Goal: Task Accomplishment & Management: Use online tool/utility

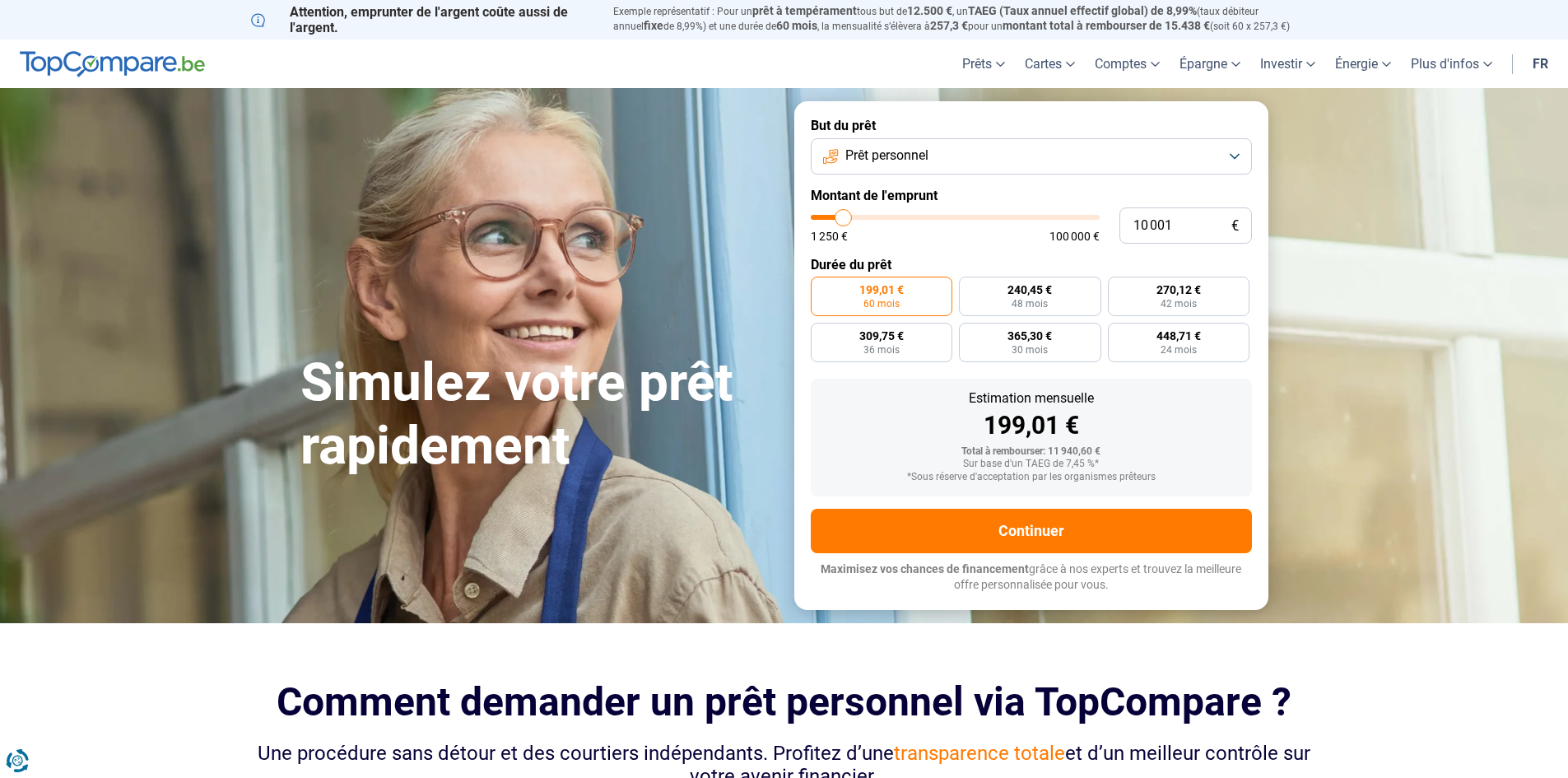
click at [1245, 152] on button "Prêt personnel" at bounding box center [1031, 156] width 441 height 36
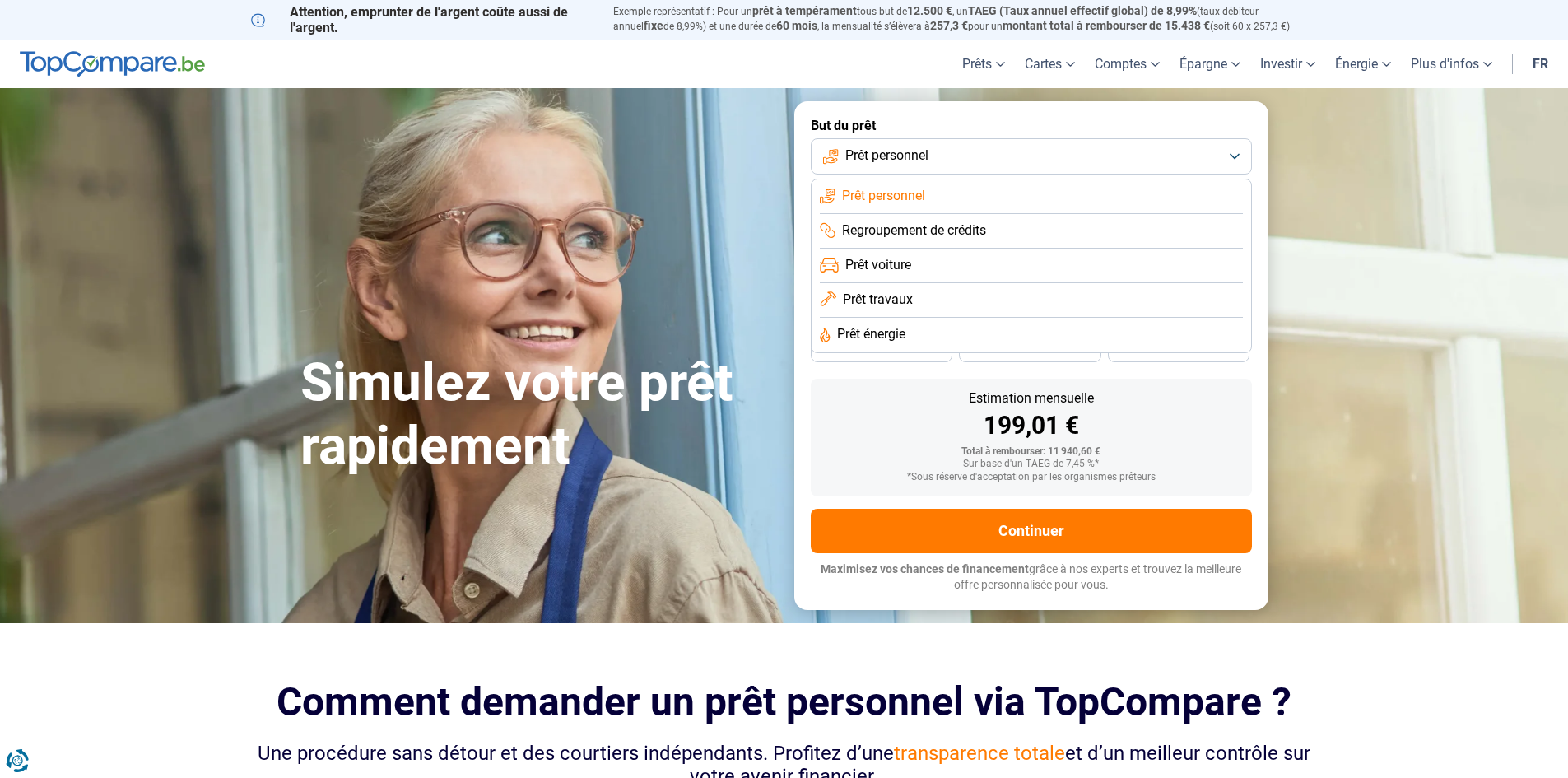
drag, startPoint x: 836, startPoint y: 406, endPoint x: 837, endPoint y: 381, distance: 25.0
click at [834, 407] on div "Estimation mensuelle 199,01 €" at bounding box center [1031, 414] width 415 height 46
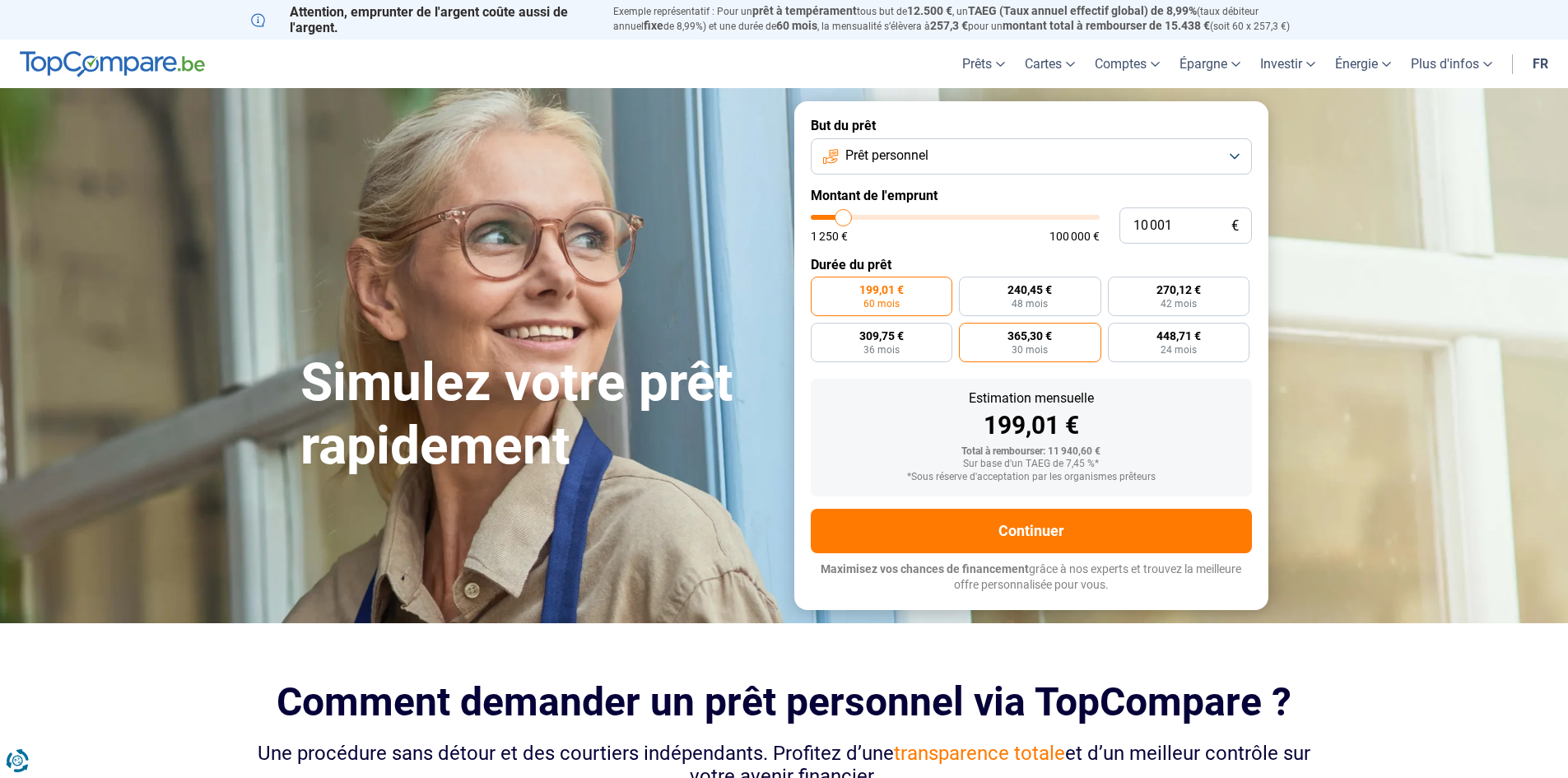
click at [1032, 348] on span "30 mois" at bounding box center [1030, 350] width 36 height 10
click at [970, 334] on input "365,30 € 30 mois" at bounding box center [964, 328] width 11 height 11
radio input "true"
type input "12 750"
type input "12750"
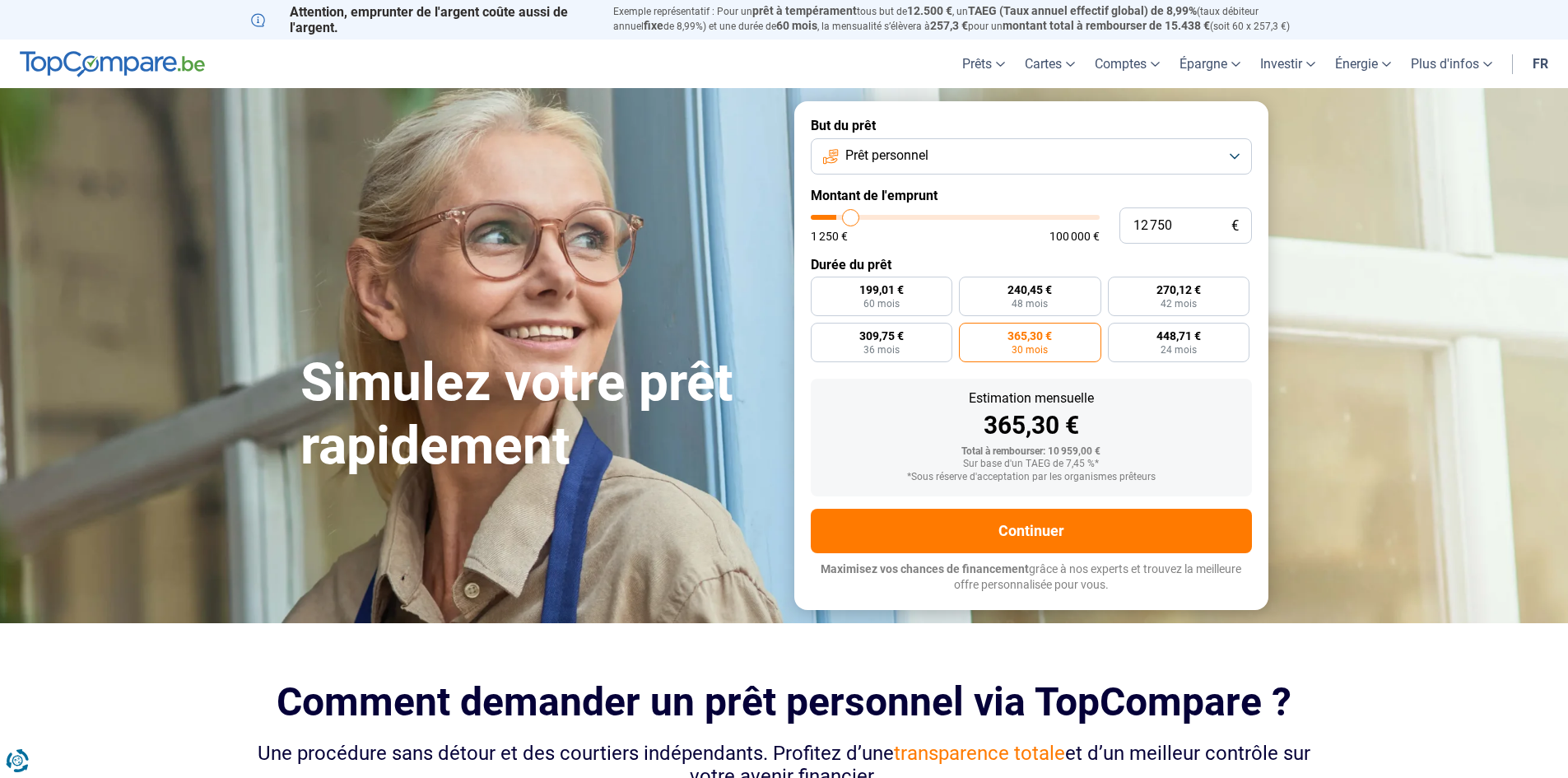
type input "14 250"
type input "14250"
type input "17 000"
type input "17000"
type input "20 000"
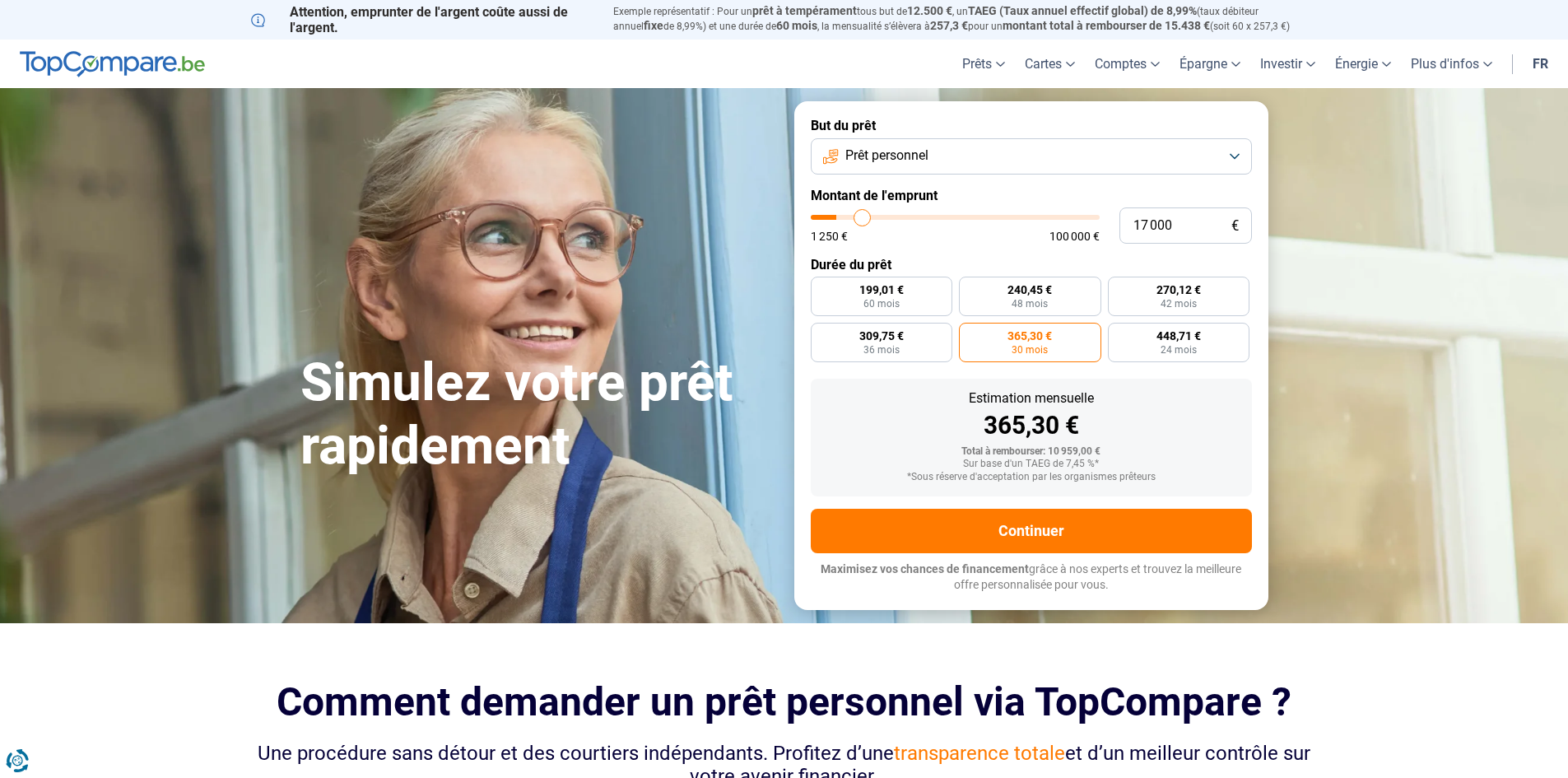
type input "20000"
type input "23 500"
type input "23500"
type input "27 250"
type input "27250"
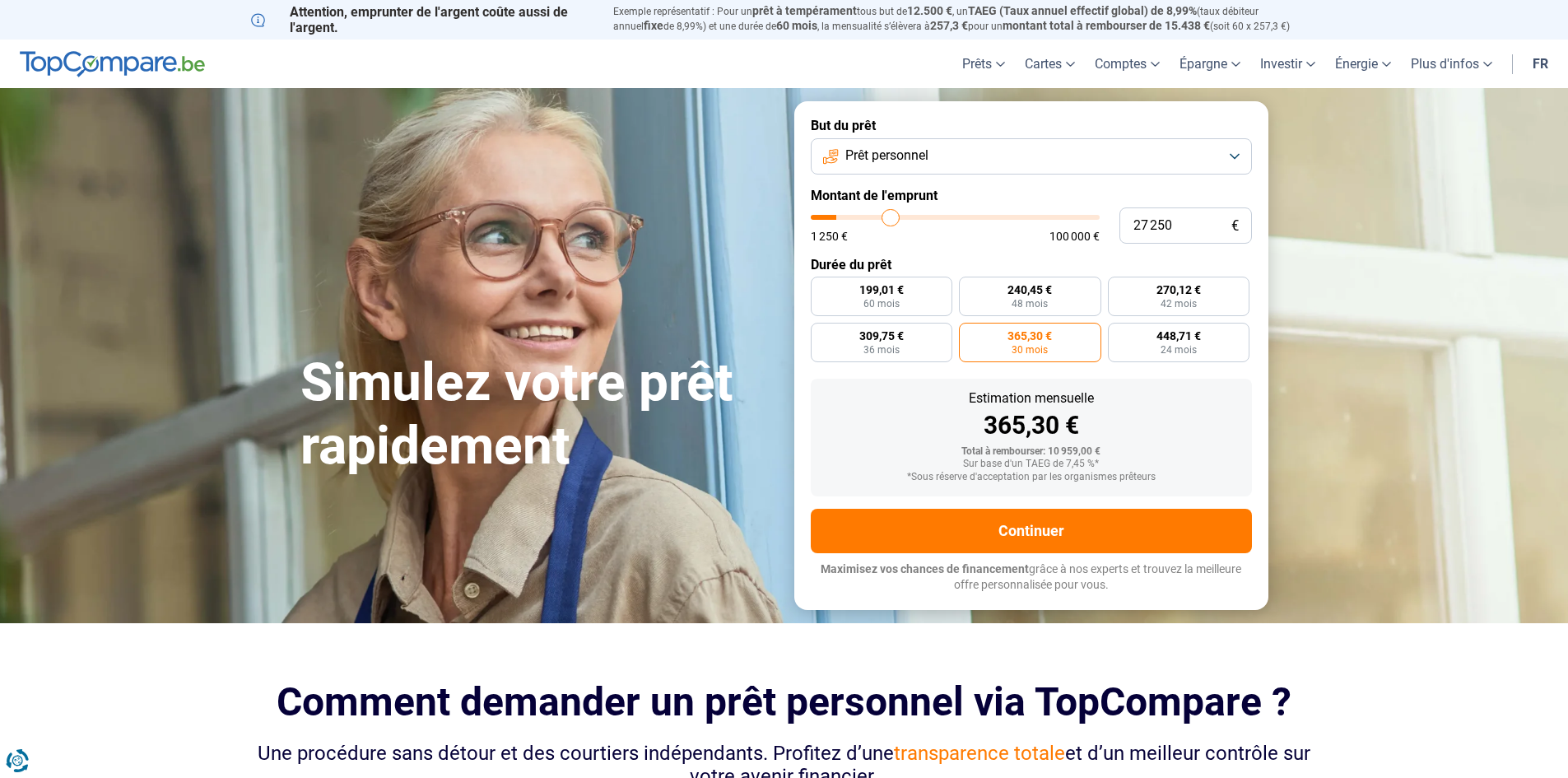
type input "29 250"
type input "29250"
type input "31 000"
type input "31000"
type input "32 500"
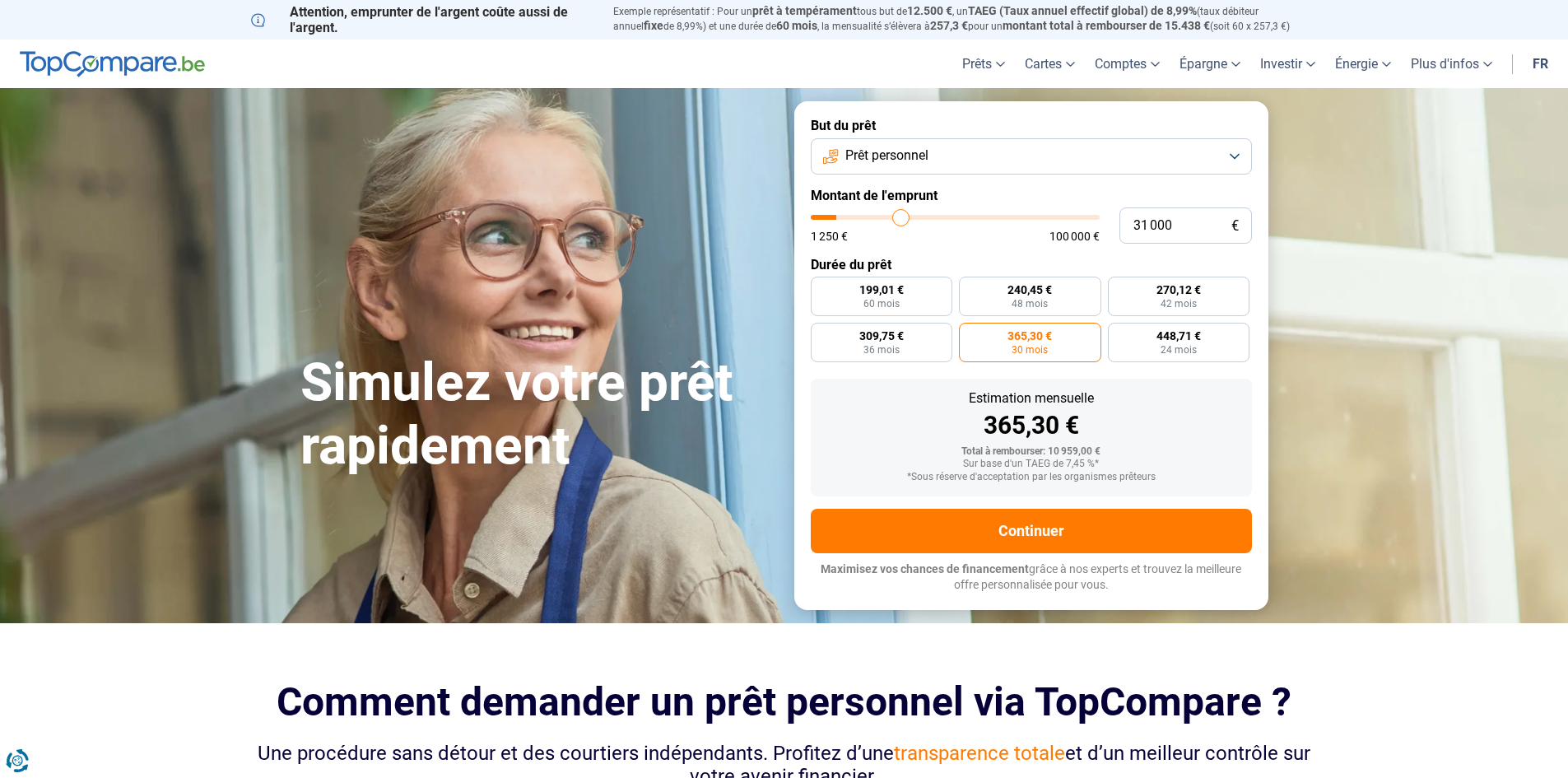
type input "32500"
type input "33 750"
type input "33750"
type input "35 250"
type input "35250"
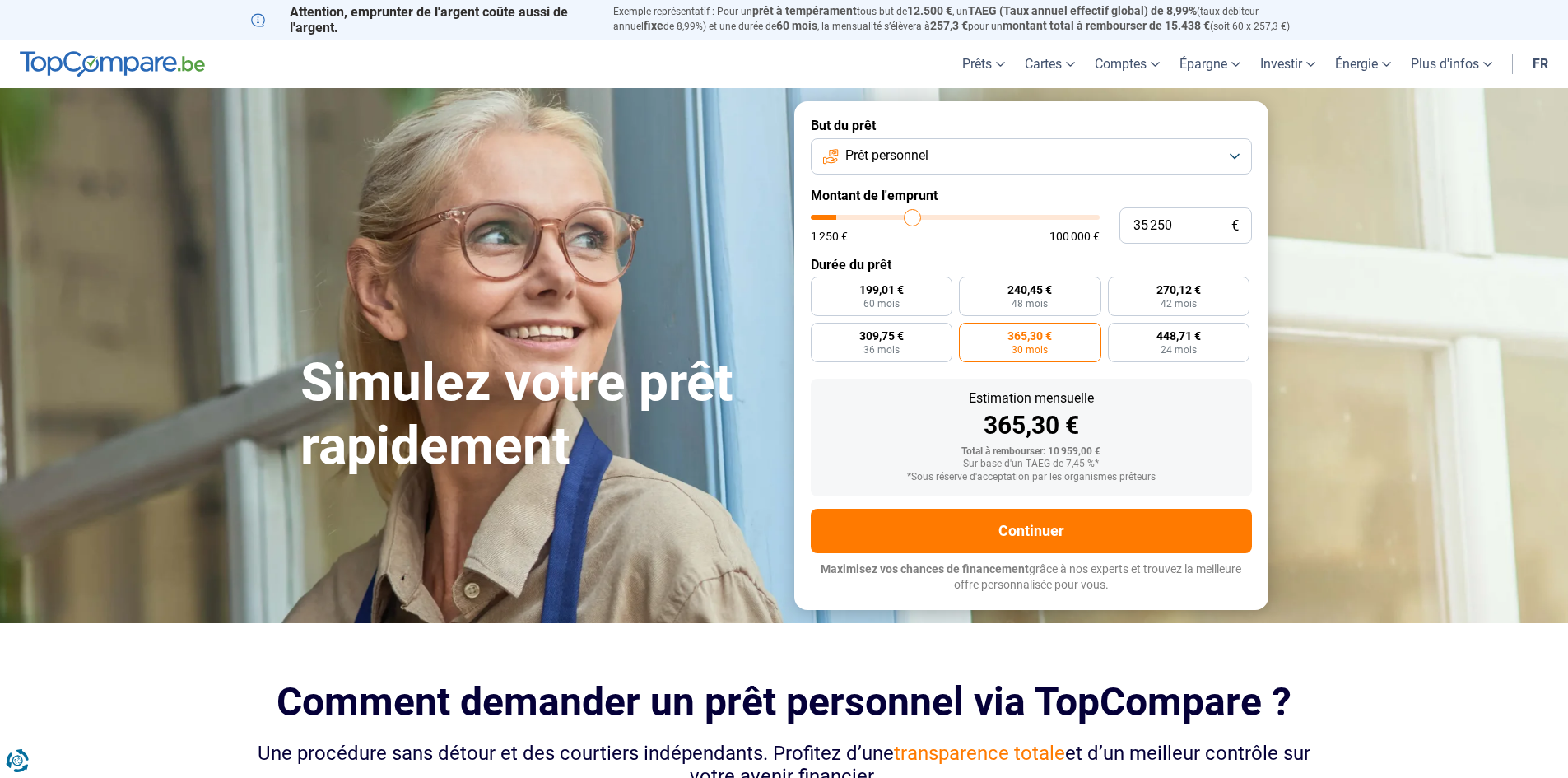
type input "36 250"
type input "36250"
type input "36 750"
type input "36750"
type input "37 000"
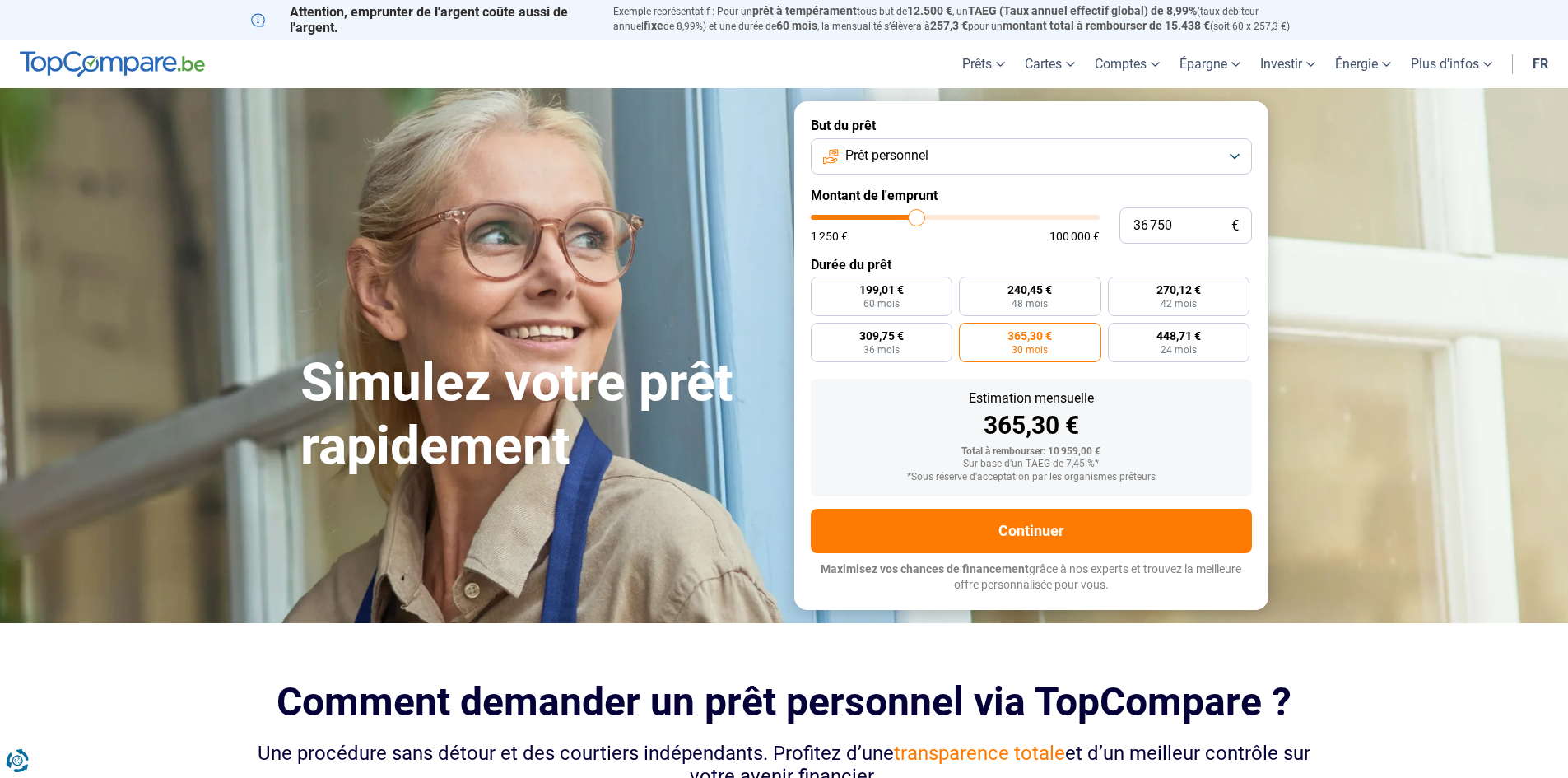
type input "37000"
type input "37 250"
type input "37250"
type input "38 250"
type input "38250"
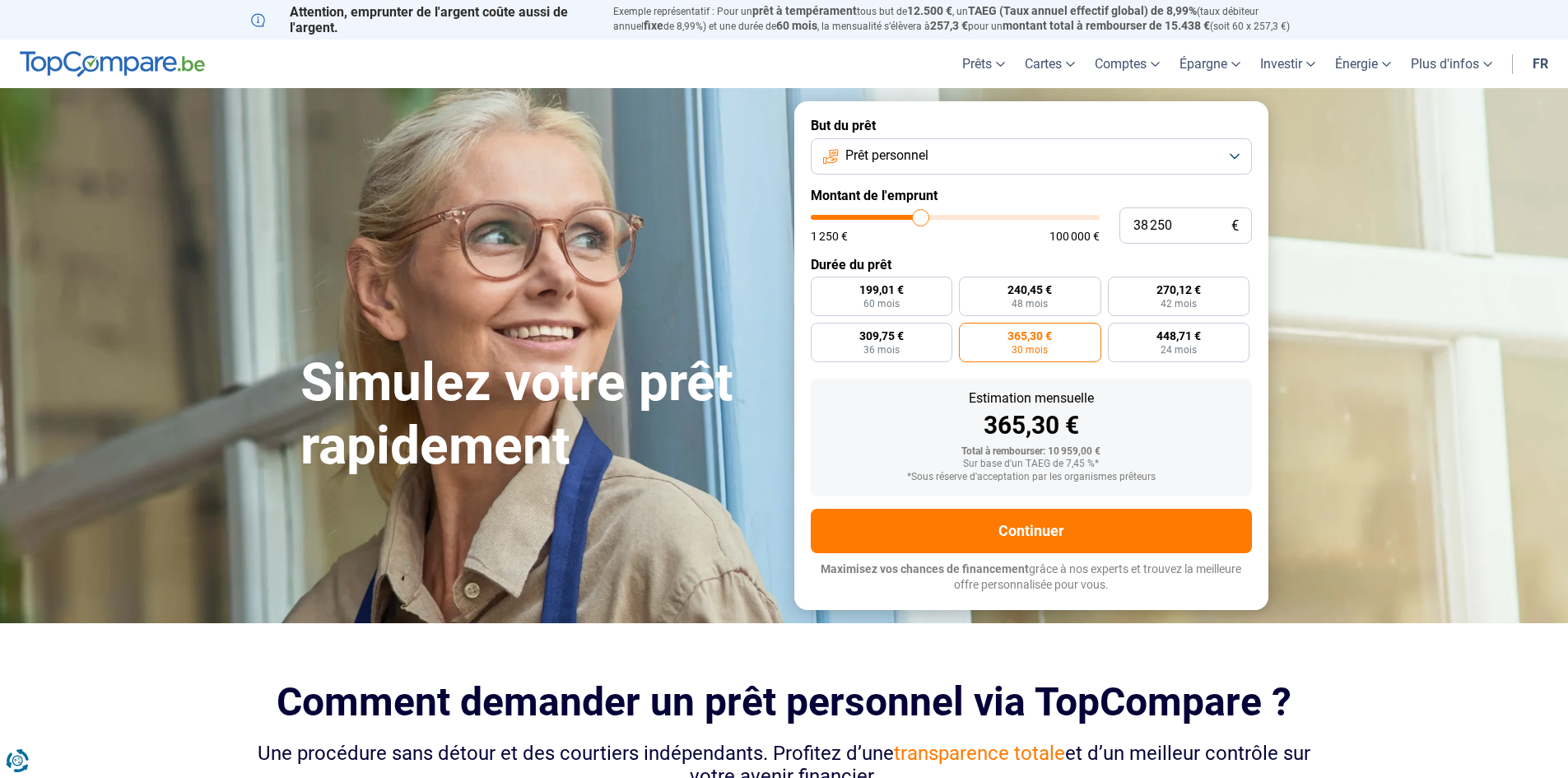
type input "38 750"
type input "38750"
type input "39 250"
type input "39250"
type input "39 500"
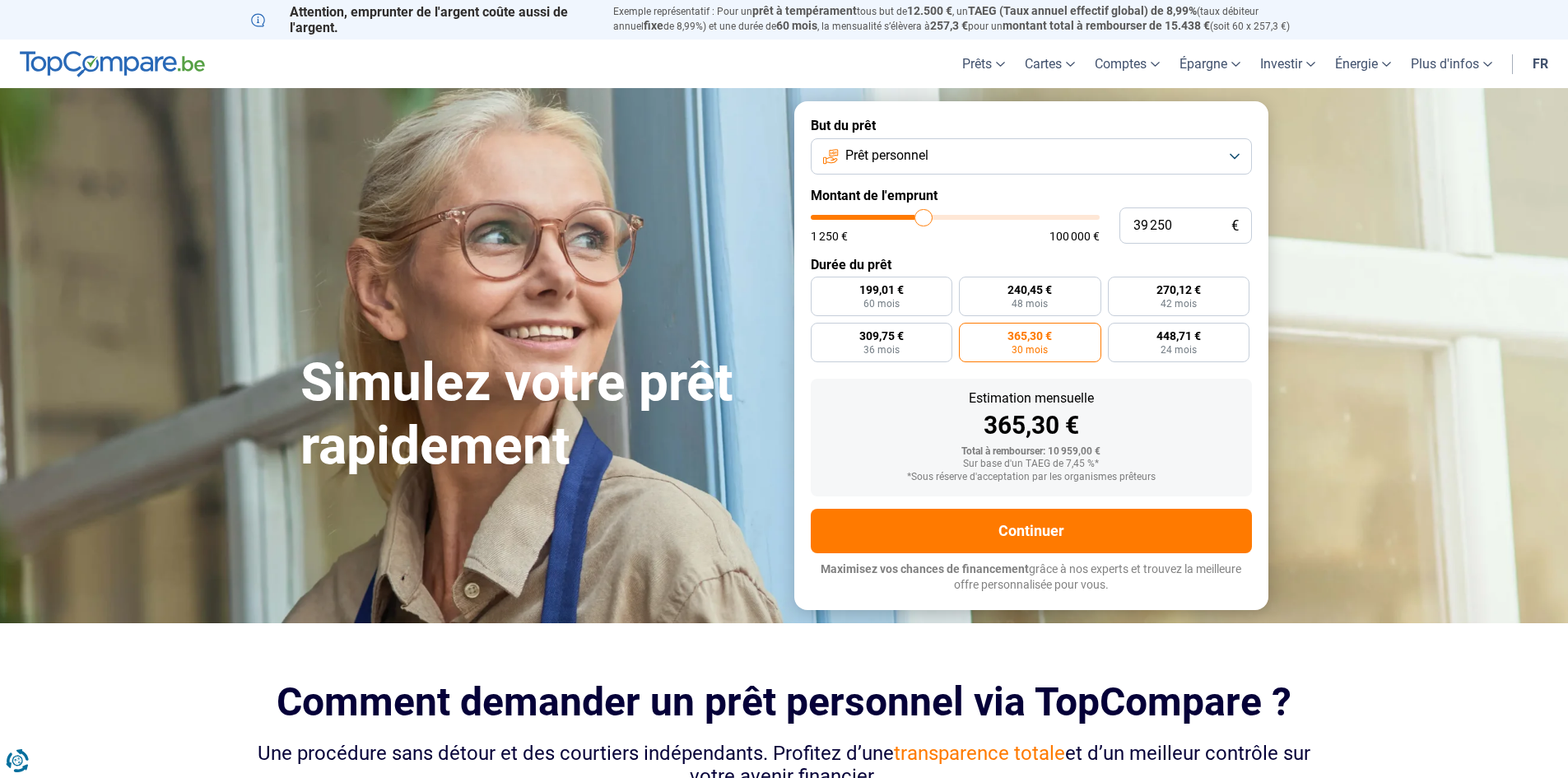
type input "39500"
type input "40 000"
type input "40000"
type input "42 750"
type input "42750"
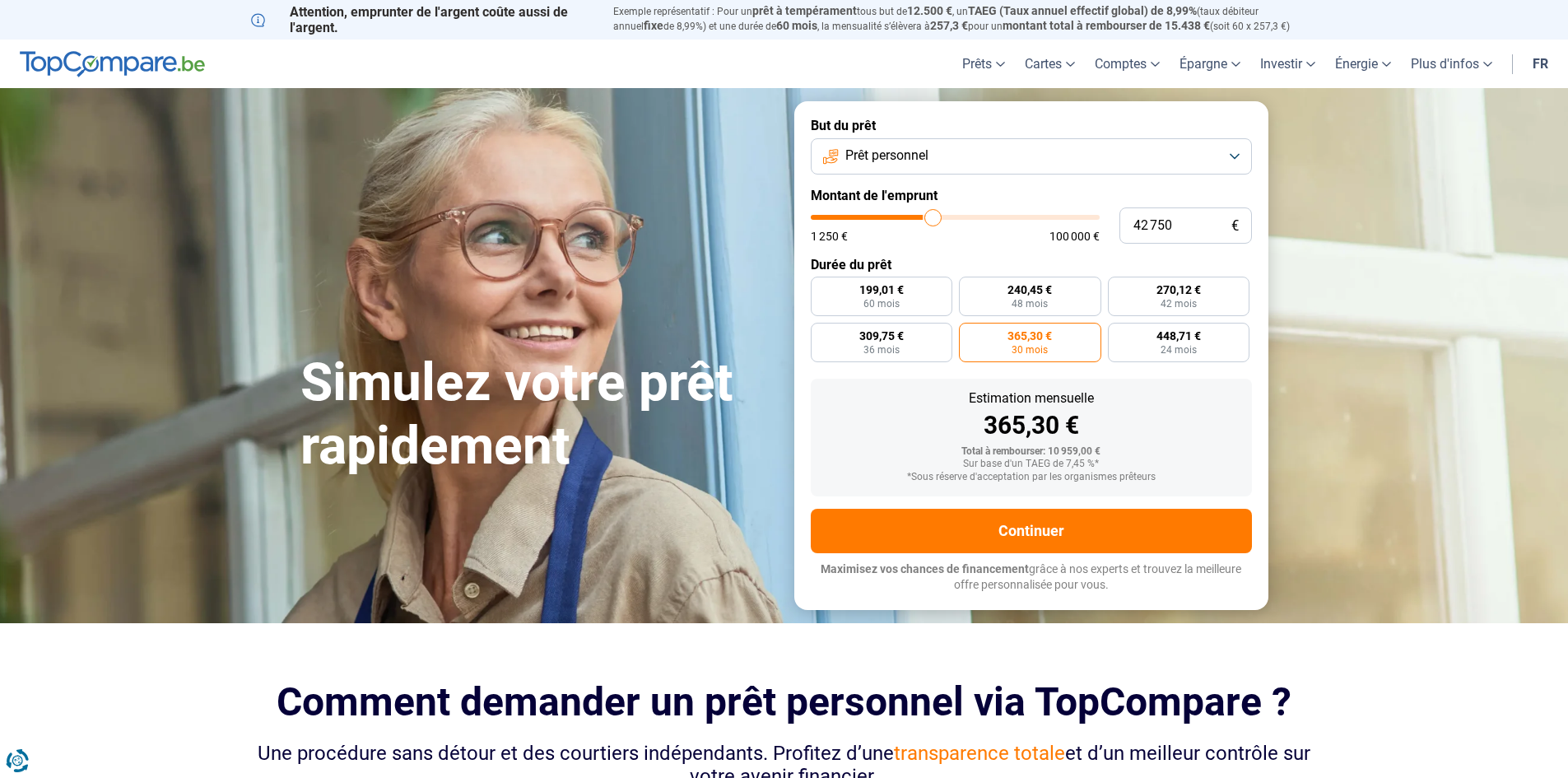
type input "47 250"
type input "47250"
type input "49 750"
type input "49750"
type input "50 250"
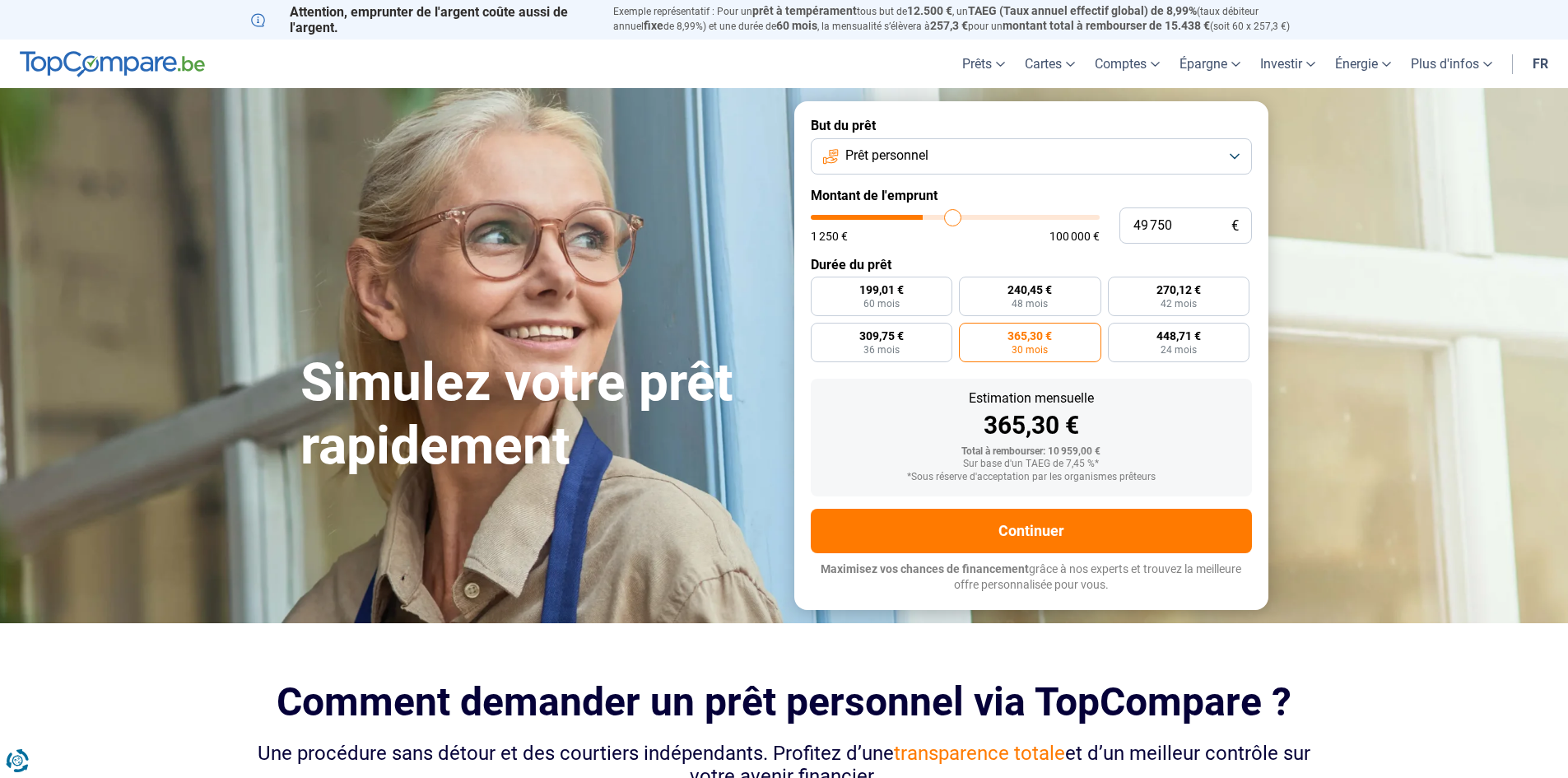
type input "50250"
type input "50 500"
type input "50500"
type input "49 500"
type input "49500"
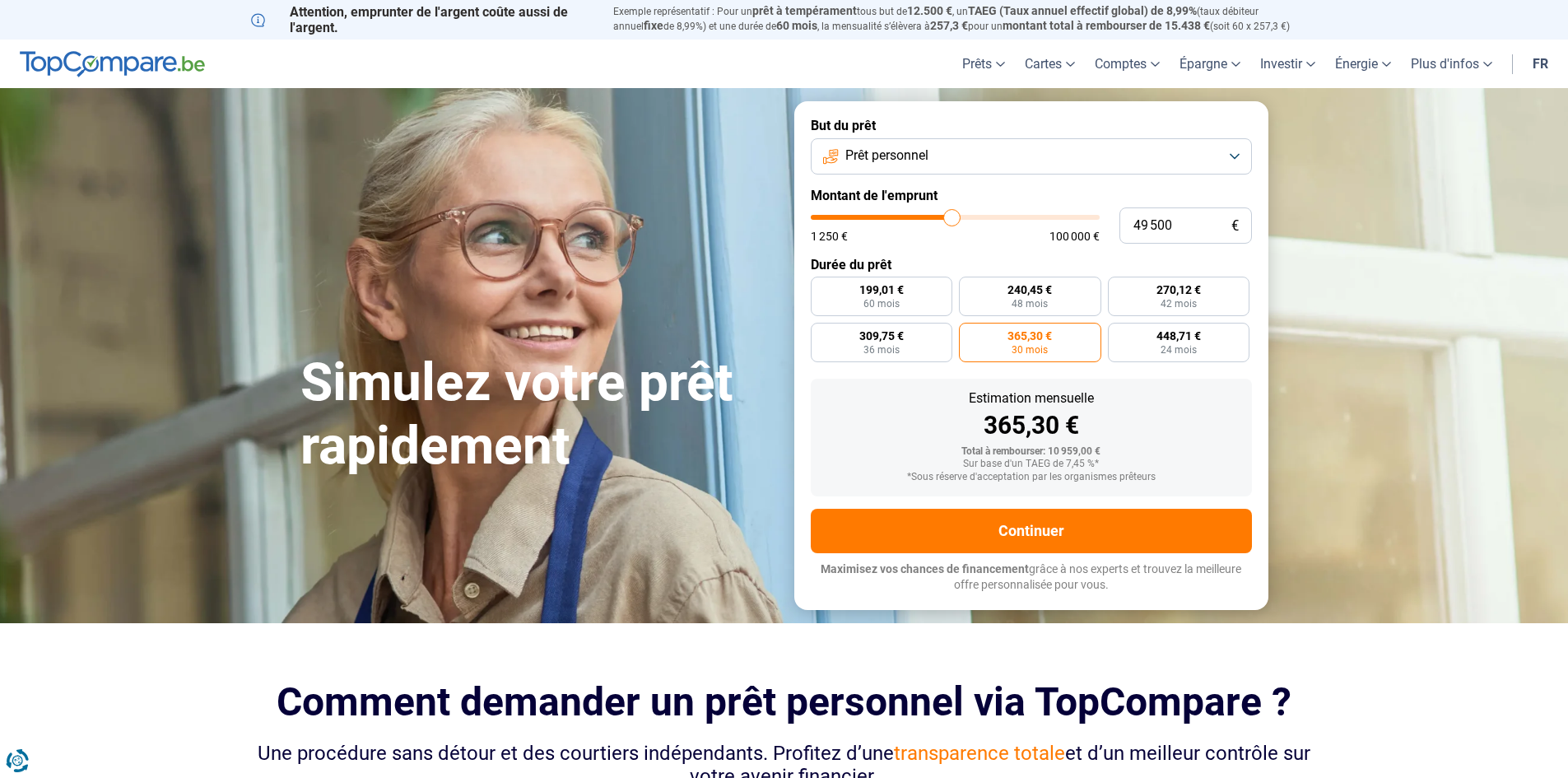
type input "48 000"
type input "48000"
type input "47 250"
type input "47250"
type input "46 750"
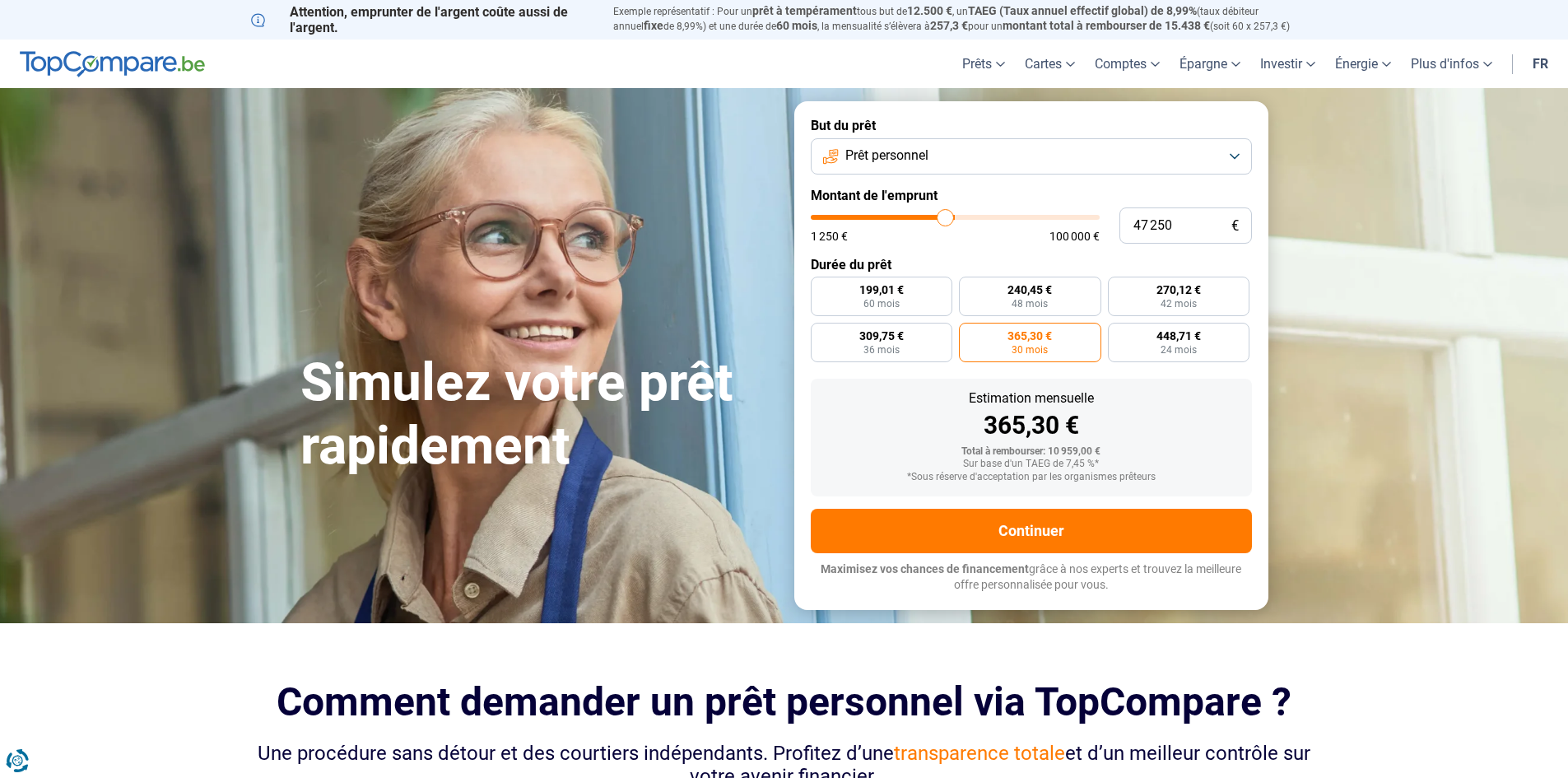
type input "46750"
type input "46 500"
type input "46500"
type input "46 000"
type input "46000"
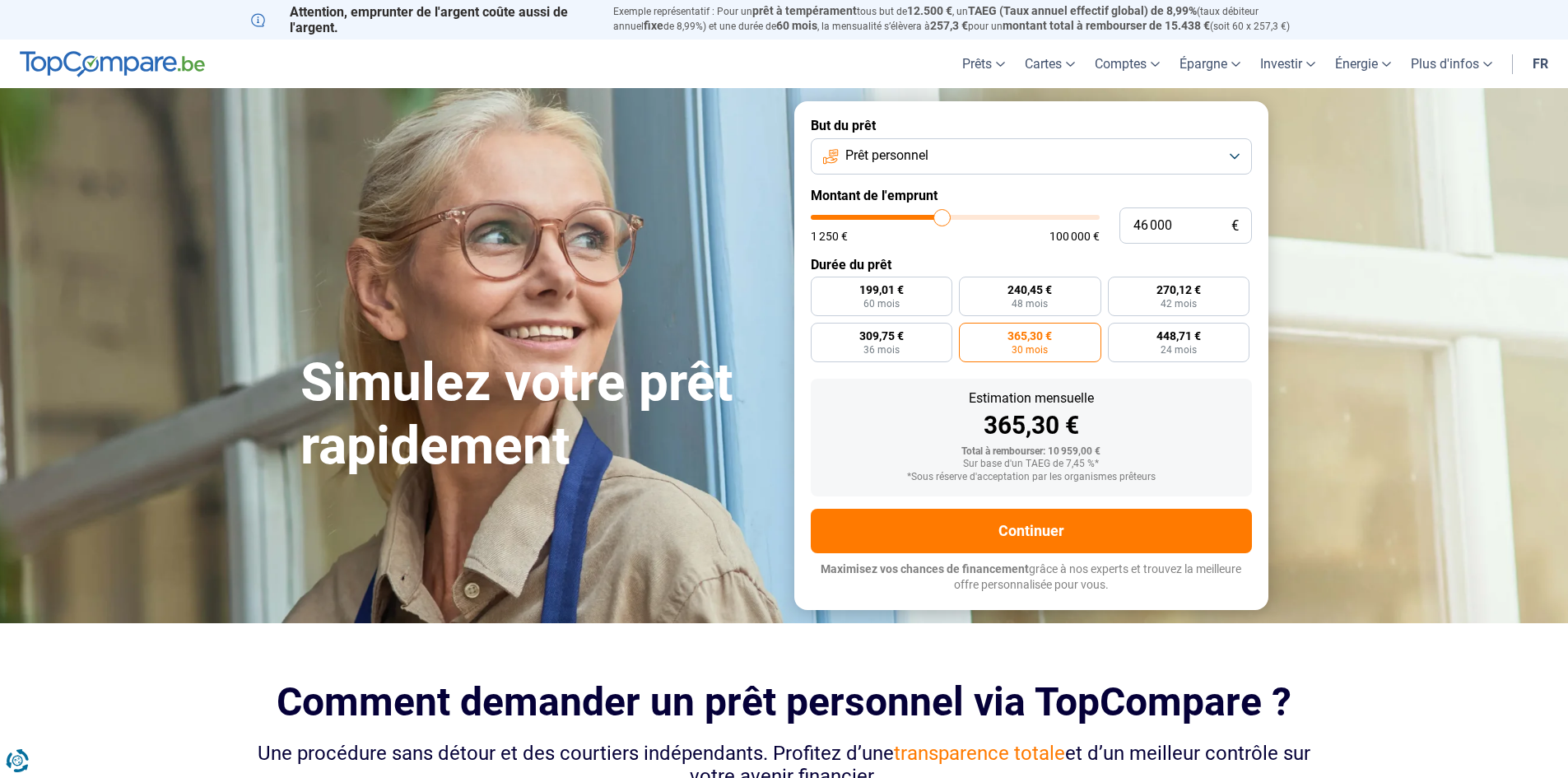
type input "45 500"
type input "45500"
type input "45 000"
type input "45000"
type input "44 250"
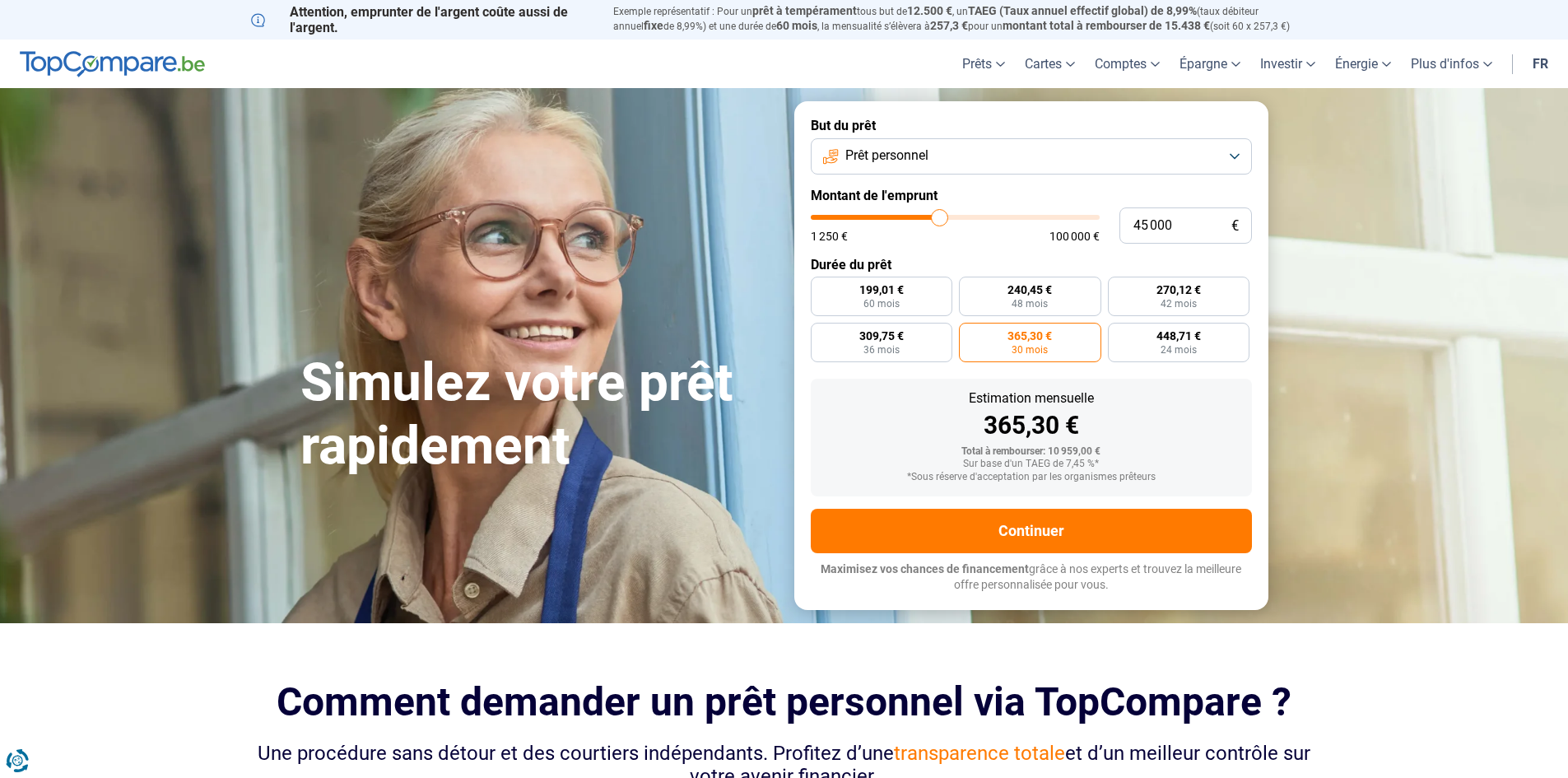
type input "44250"
type input "44 000"
type input "44000"
type input "43 750"
type input "43750"
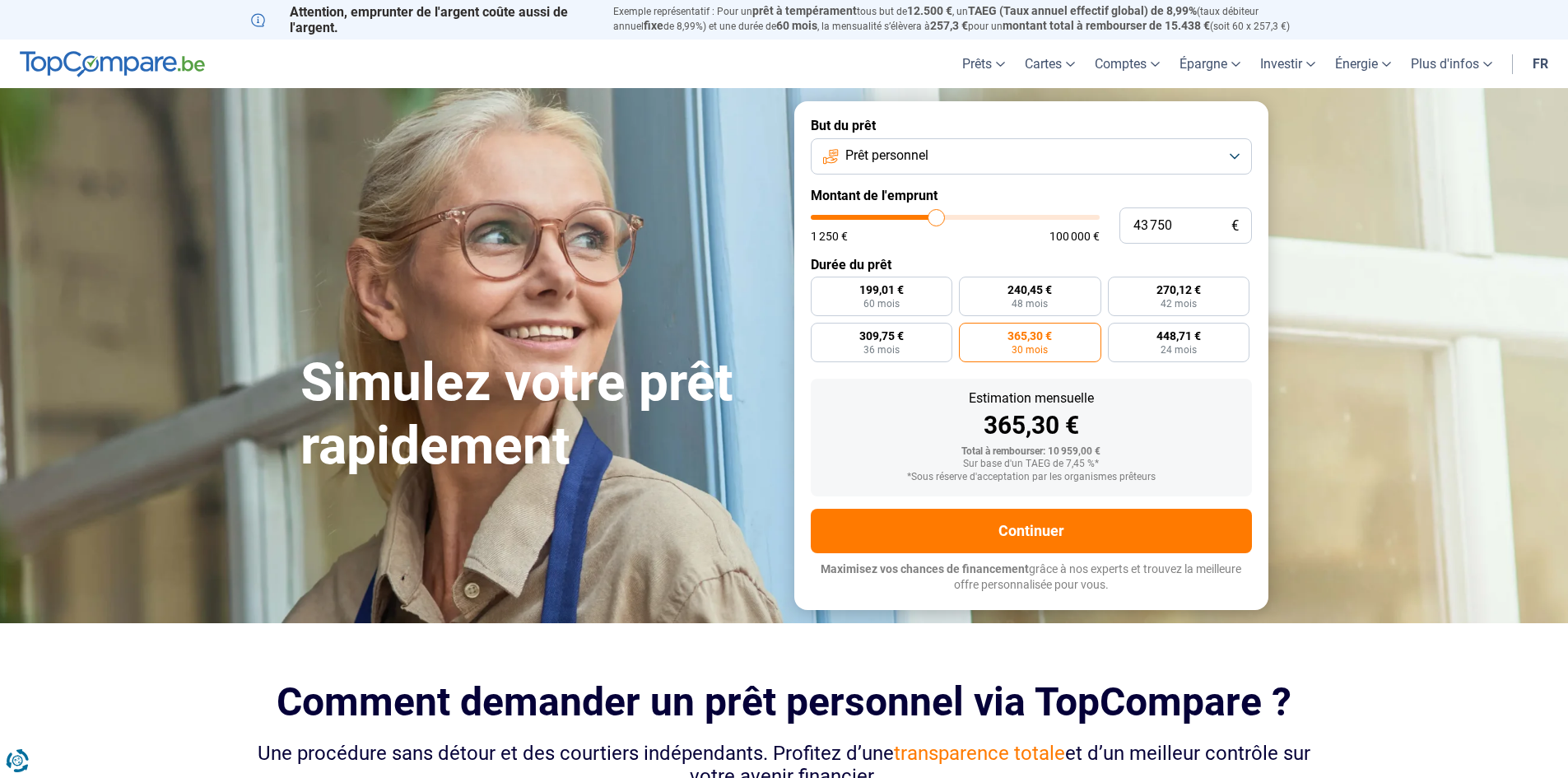
type input "43 500"
type input "43500"
type input "43 000"
type input "43000"
type input "42 500"
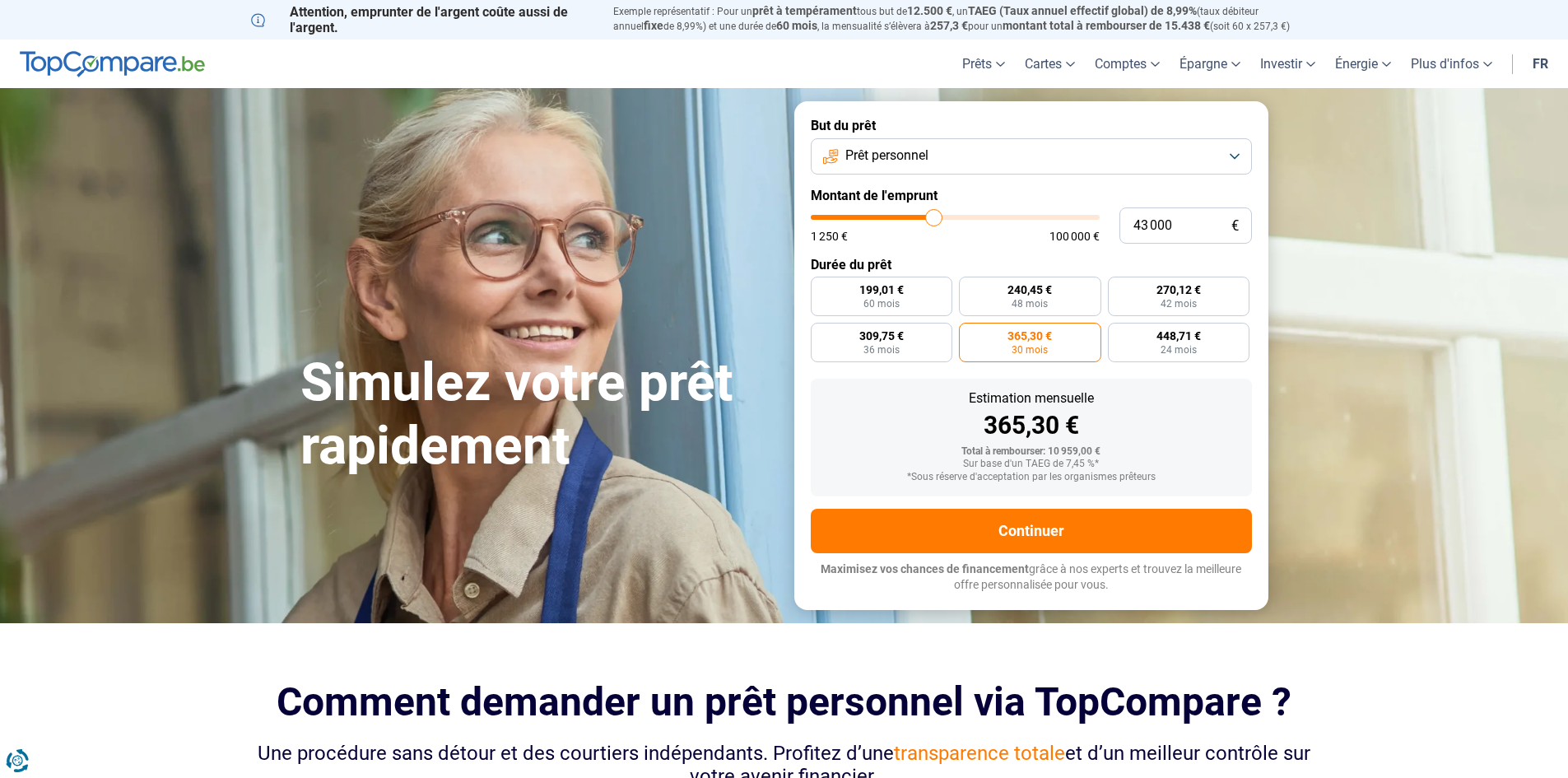
type input "42500"
type input "42 250"
type input "42250"
type input "42 000"
type input "42000"
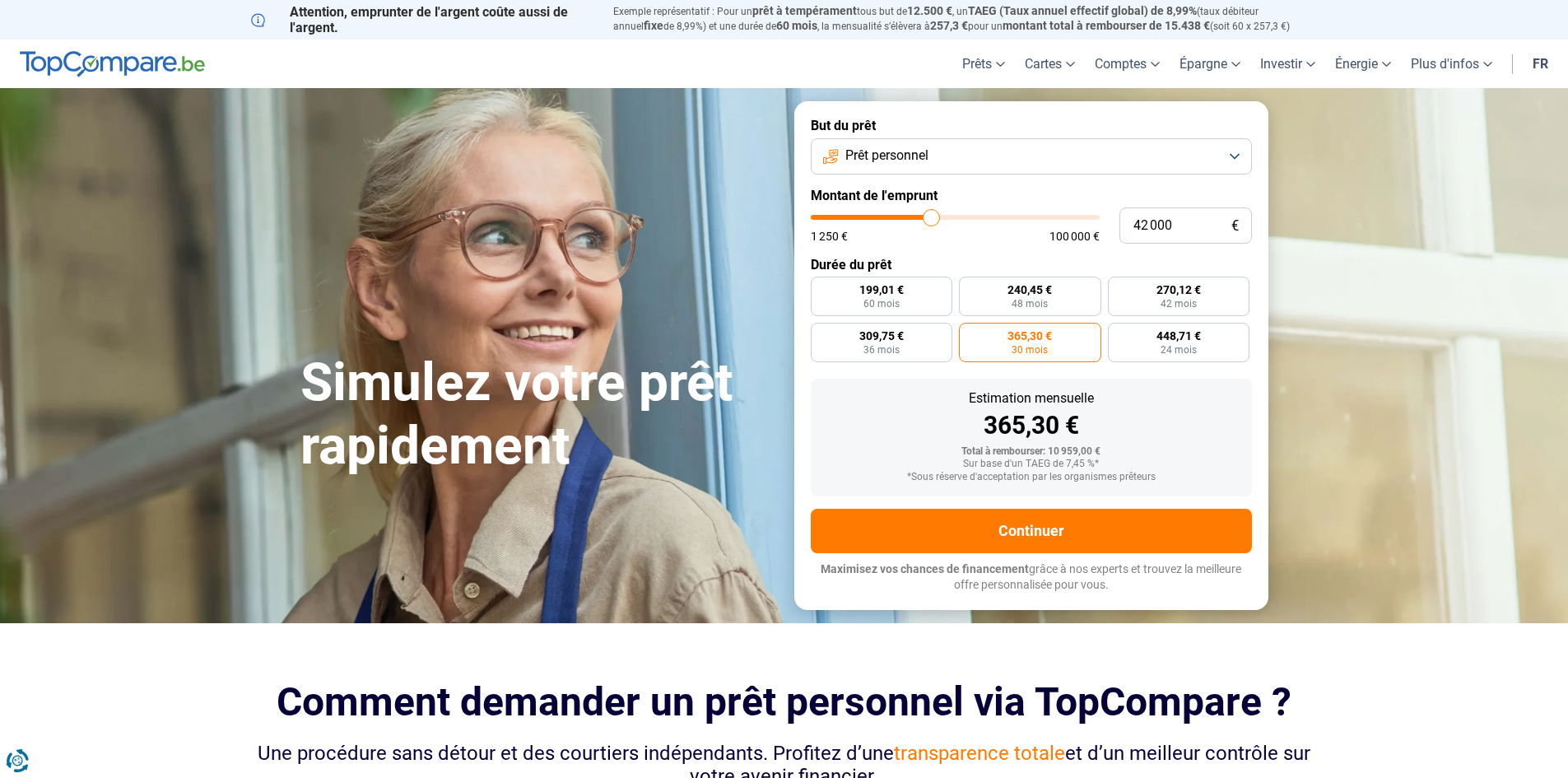
type input "41 500"
type input "41500"
type input "41 250"
type input "41250"
type input "41 000"
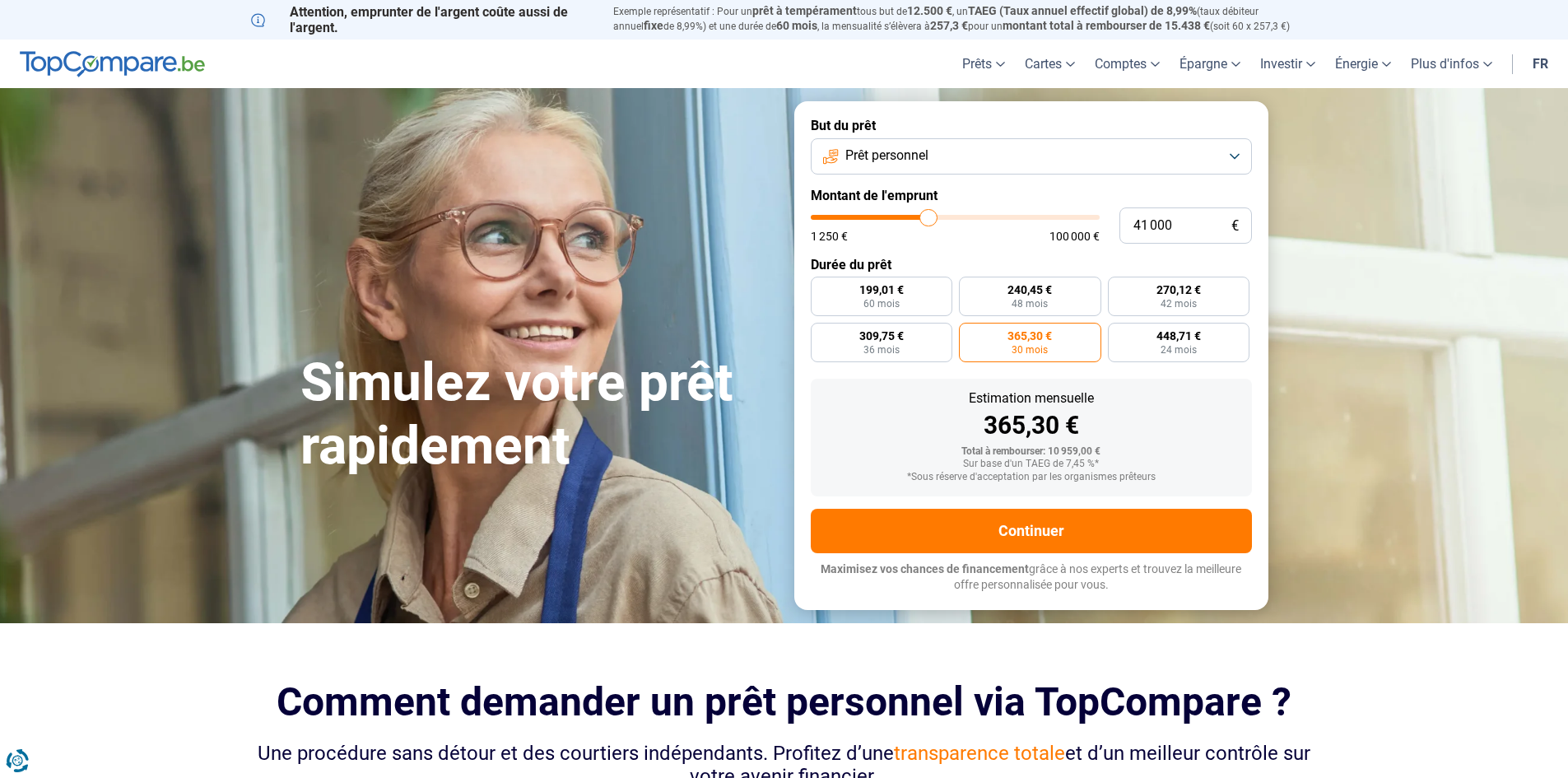
drag, startPoint x: 843, startPoint y: 217, endPoint x: 925, endPoint y: 226, distance: 82.5
type input "41000"
click at [928, 220] on input "range" at bounding box center [955, 217] width 289 height 5
radio input "false"
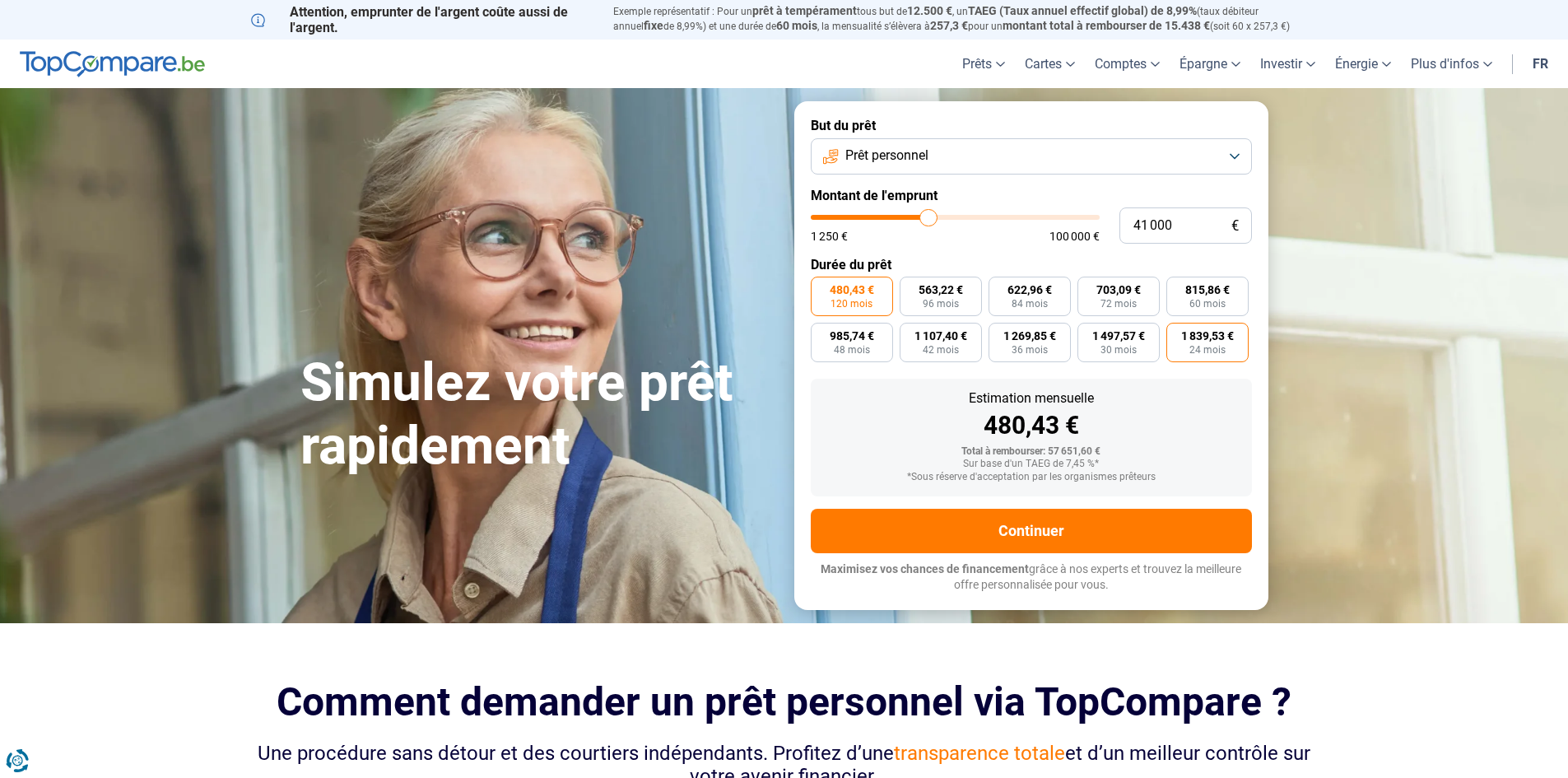
click at [1232, 339] on span "1 839,53 €" at bounding box center [1207, 336] width 53 height 12
click at [1177, 334] on input "1 839,53 € 24 mois" at bounding box center [1171, 328] width 11 height 11
radio input "true"
click at [1219, 309] on span "60 mois" at bounding box center [1207, 303] width 36 height 10
click at [1177, 288] on input "815,86 € 60 mois" at bounding box center [1171, 282] width 11 height 11
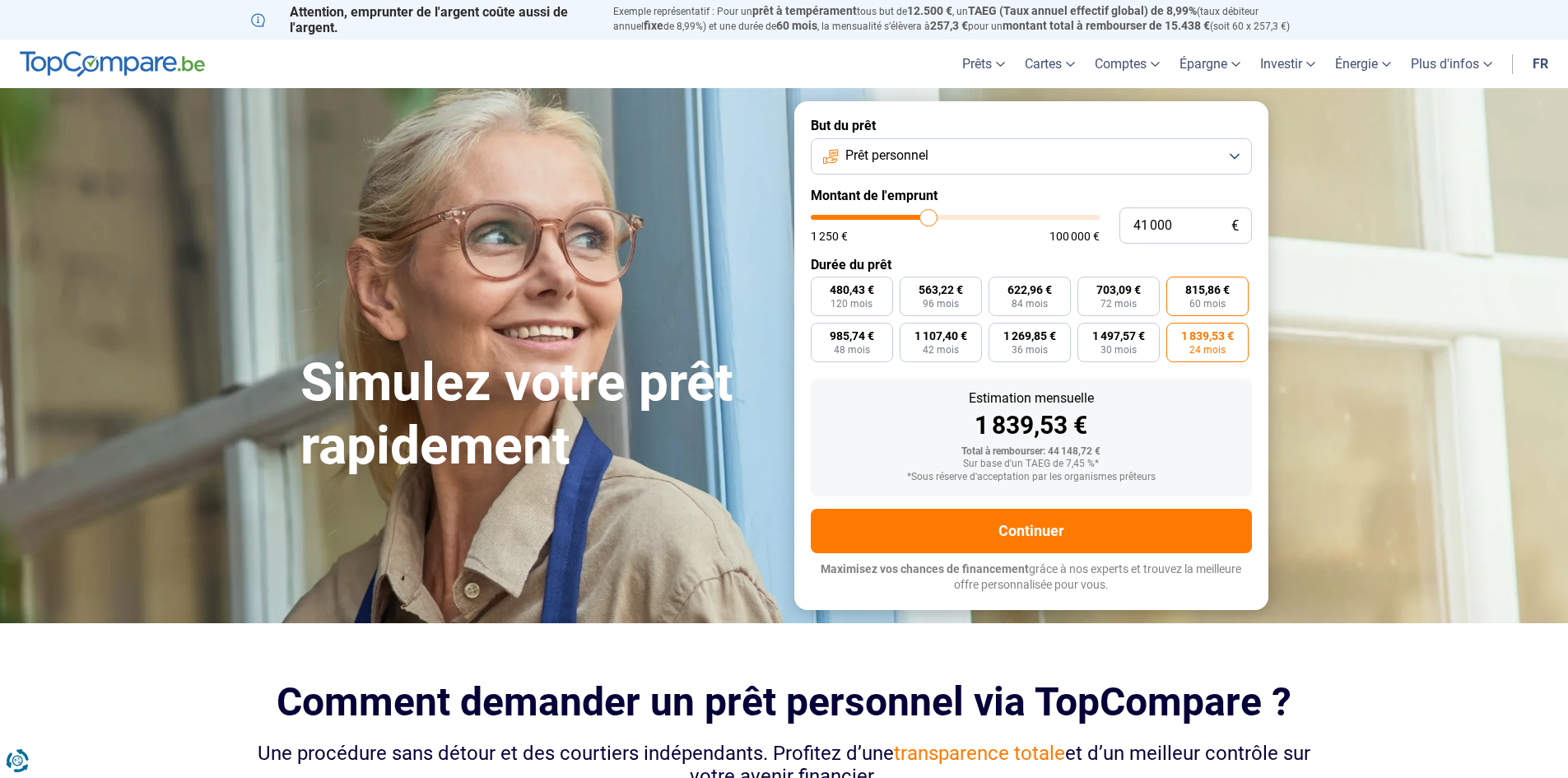
radio input "true"
click at [1137, 305] on label "703,09 € 72 mois" at bounding box center [1119, 296] width 82 height 39
click at [1088, 288] on input "703,09 € 72 mois" at bounding box center [1083, 282] width 11 height 11
radio input "true"
click at [1119, 339] on span "1 497,57 €" at bounding box center [1119, 336] width 53 height 12
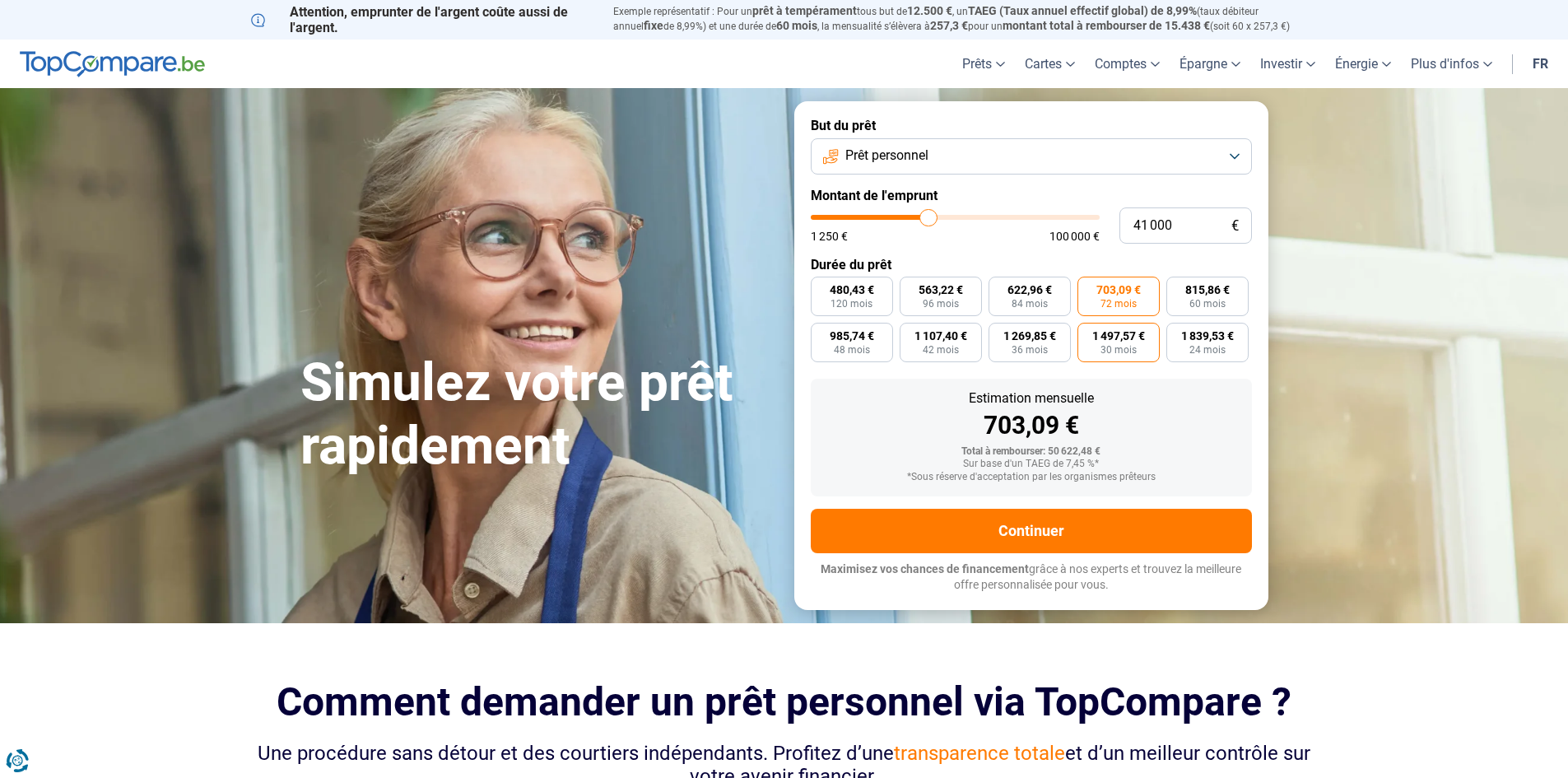
click at [1088, 334] on input "1 497,57 € 30 mois" at bounding box center [1083, 328] width 11 height 11
radio input "true"
click at [1008, 334] on span "1 269,85 €" at bounding box center [1030, 336] width 53 height 12
click at [999, 334] on input "1 269,85 € 36 mois" at bounding box center [994, 328] width 11 height 11
radio input "true"
